Goal: Task Accomplishment & Management: Manage account settings

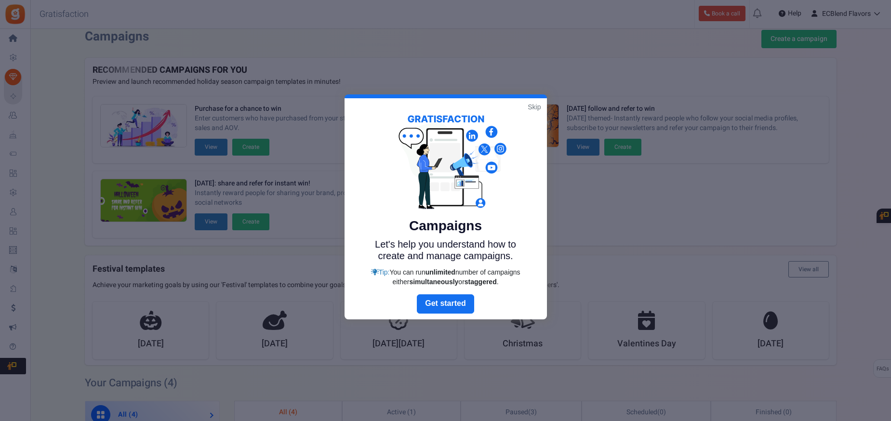
scroll to position [9, 0]
click at [533, 106] on link "Skip" at bounding box center [534, 107] width 13 height 10
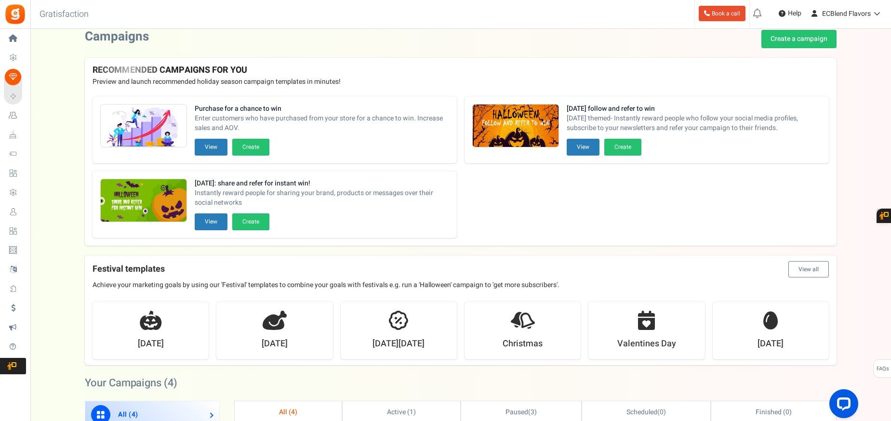
scroll to position [0, 0]
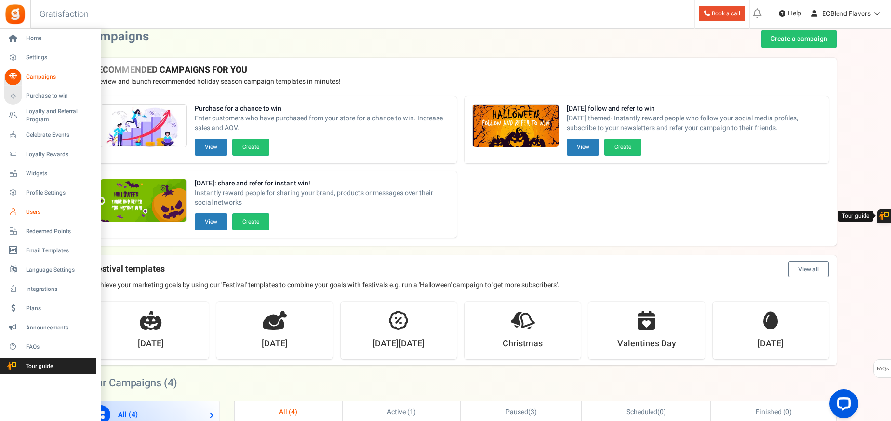
click at [37, 210] on span "Users" at bounding box center [59, 212] width 67 height 8
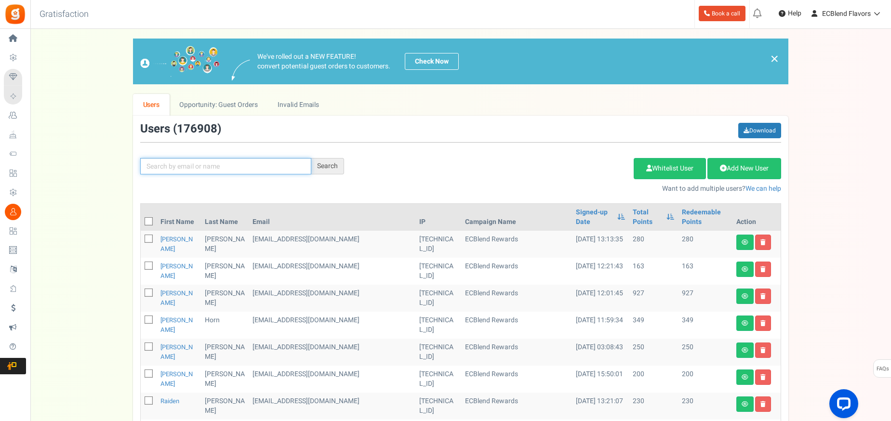
paste input "[EMAIL_ADDRESS][DOMAIN_NAME]"
type input "[EMAIL_ADDRESS][DOMAIN_NAME]"
click at [327, 166] on div "Search" at bounding box center [327, 166] width 33 height 16
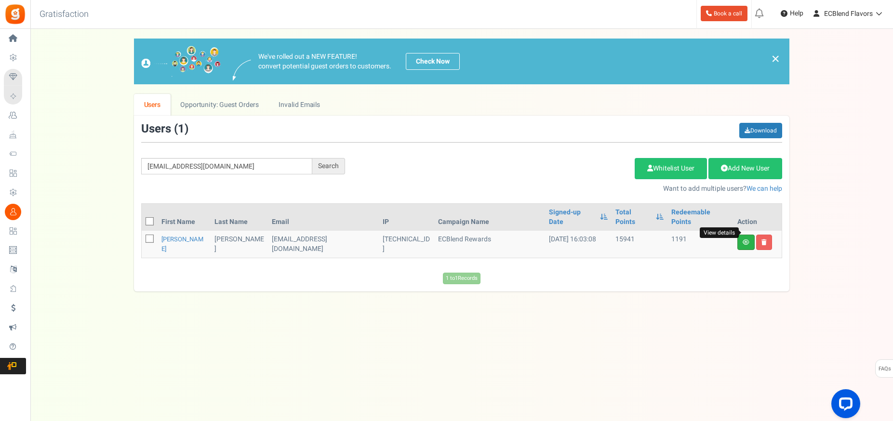
click at [743, 240] on icon at bounding box center [746, 243] width 7 height 6
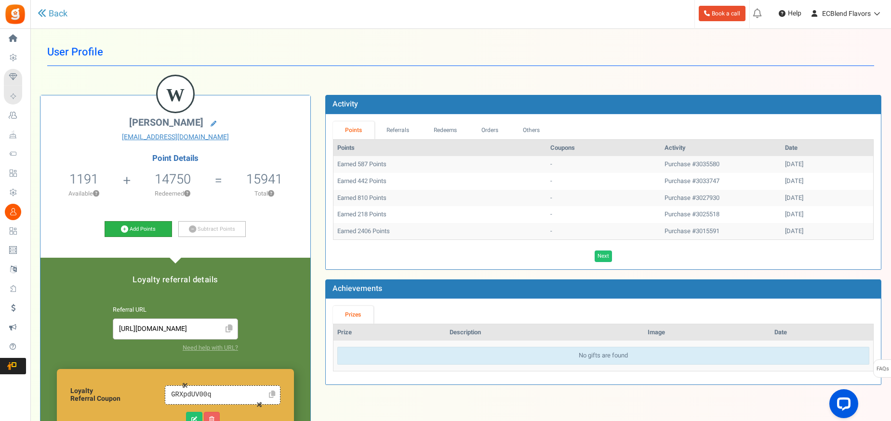
click at [125, 228] on icon at bounding box center [124, 229] width 7 height 7
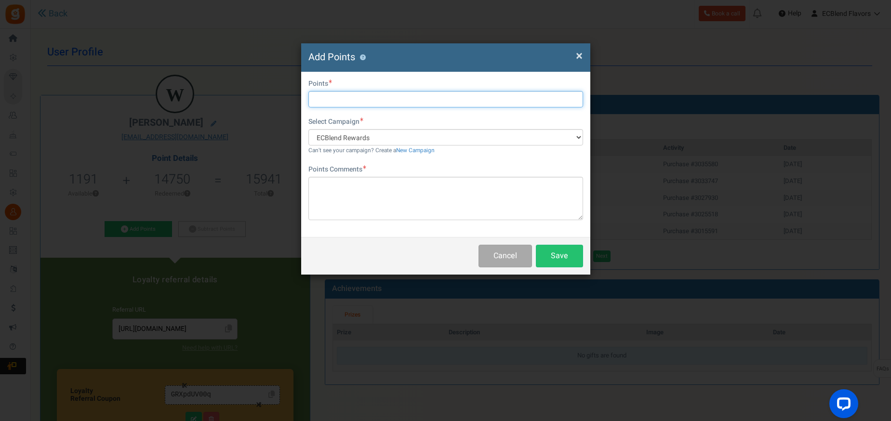
drag, startPoint x: 320, startPoint y: 100, endPoint x: 324, endPoint y: 96, distance: 5.1
click at [322, 98] on input "text" at bounding box center [446, 99] width 275 height 16
type input "1250"
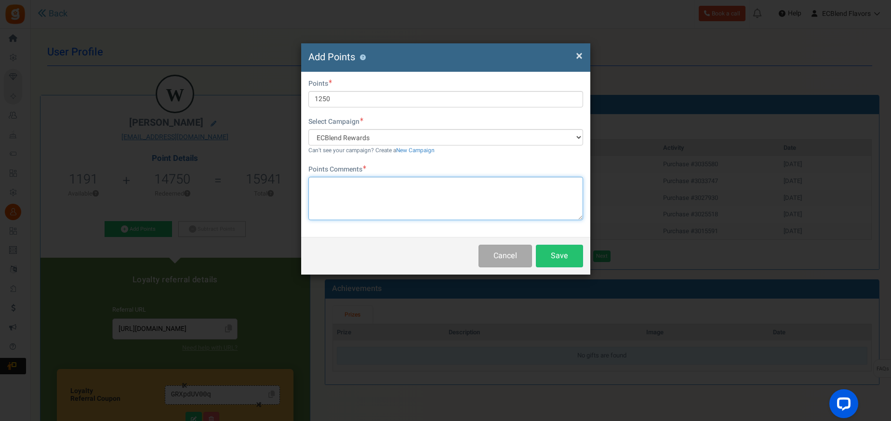
click at [312, 183] on textarea at bounding box center [446, 198] width 275 height 43
click at [414, 186] on textarea "Order #3035550, rewards coupon used" at bounding box center [446, 198] width 275 height 43
paste textarea "GRotdWwBwZ"
click at [476, 185] on textarea "Order #3035550, rewards coupon GRotdWwBwZ used" at bounding box center [446, 198] width 275 height 43
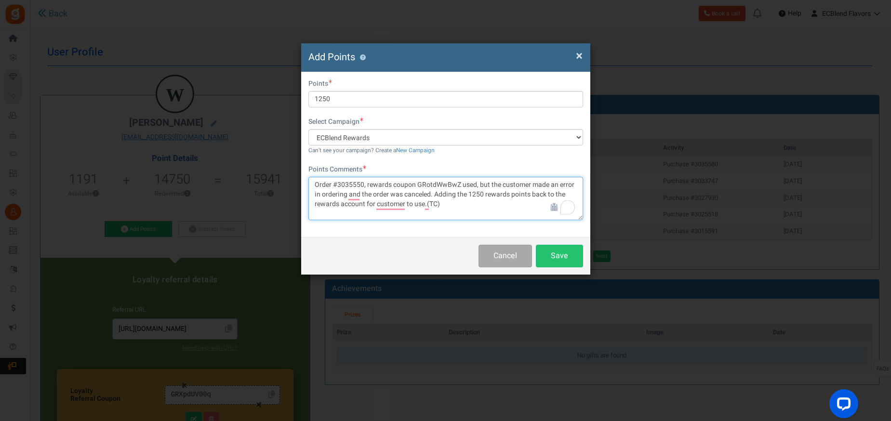
click at [375, 204] on textarea "Order #3035550, rewards coupon GRotdWwBwZ used, but the customer made an error …" at bounding box center [446, 198] width 275 height 43
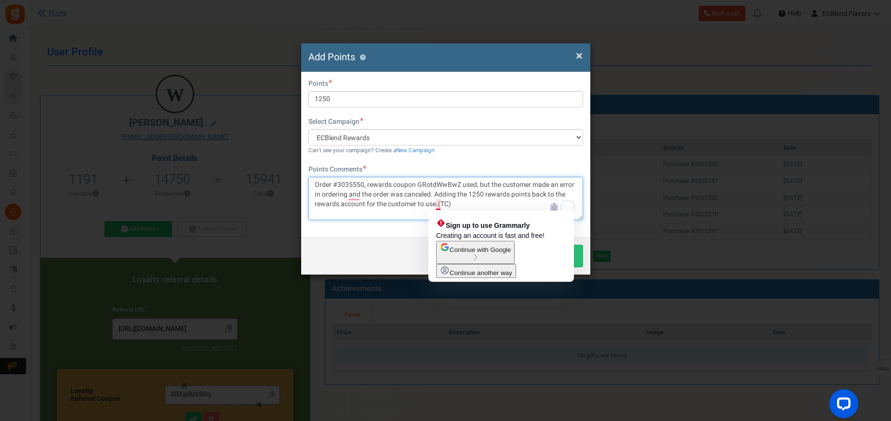
click at [436, 204] on textarea "Order #3035550, rewards coupon GRotdWwBwZ used, but the customer made an error …" at bounding box center [446, 198] width 275 height 43
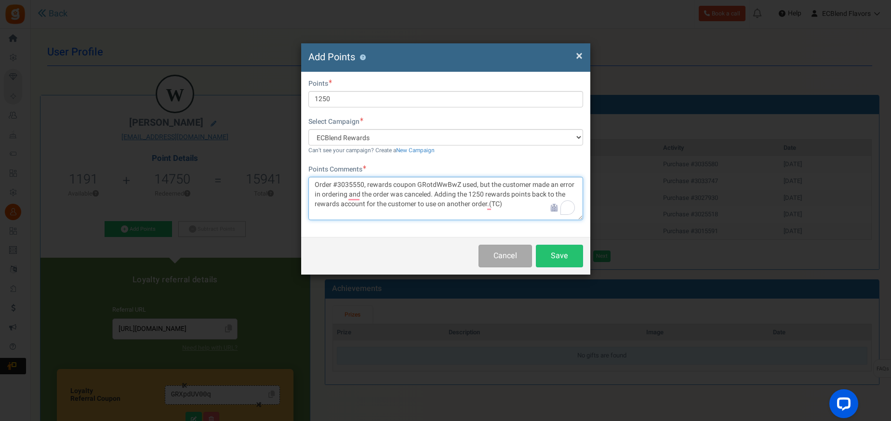
drag, startPoint x: 504, startPoint y: 204, endPoint x: 314, endPoint y: 187, distance: 190.7
click at [314, 187] on textarea "Order #3035550, rewards coupon GRotdWwBwZ used, but the customer made an error …" at bounding box center [446, 198] width 275 height 43
type textarea "Order #3035550, rewards coupon GRotdWwBwZ used, but the customer made an error …"
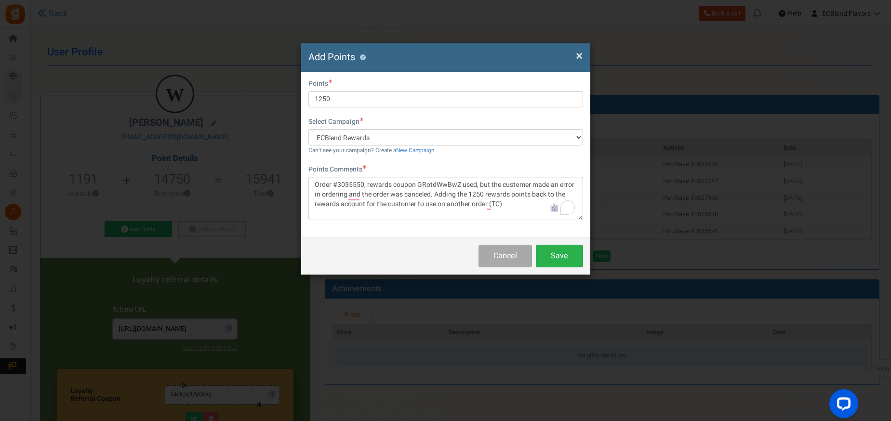
click at [554, 255] on button "Save" at bounding box center [559, 256] width 47 height 23
